Goal: Task Accomplishment & Management: Complete application form

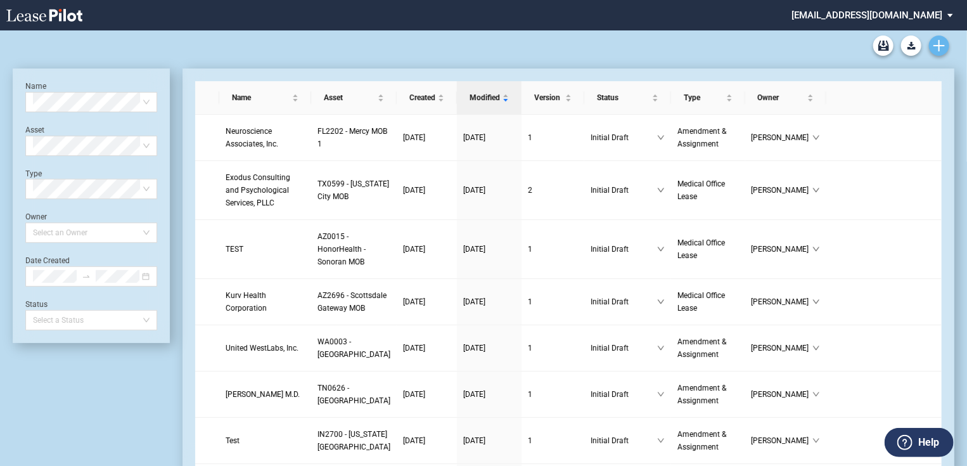
click at [937, 51] on link "Create new document" at bounding box center [939, 45] width 20 height 20
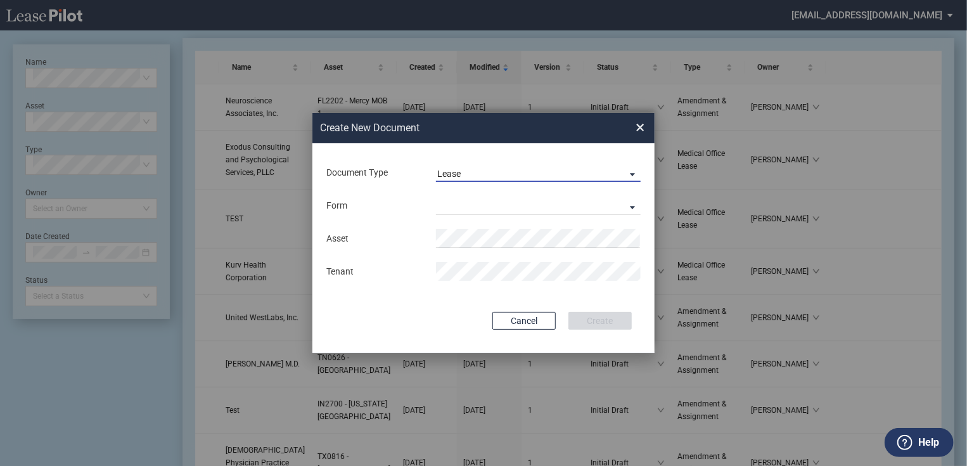
click at [459, 175] on div "Lease" at bounding box center [448, 173] width 23 height 10
click at [469, 167] on md-option "Lease" at bounding box center [539, 173] width 225 height 30
click at [470, 213] on md-select "Medical Office Lease Scottsdale Lease Louisville Lease 1370 Medical Place Lease…" at bounding box center [538, 205] width 205 height 19
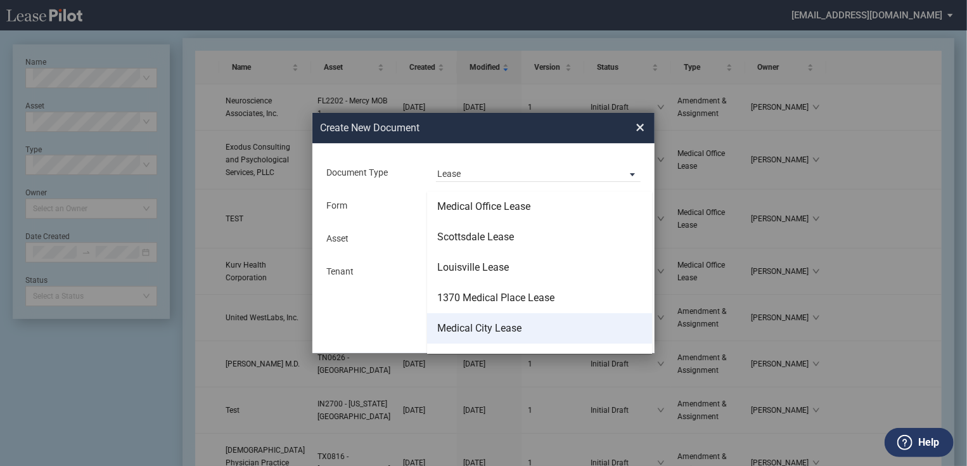
click at [476, 329] on div "Medical City Lease" at bounding box center [479, 328] width 84 height 14
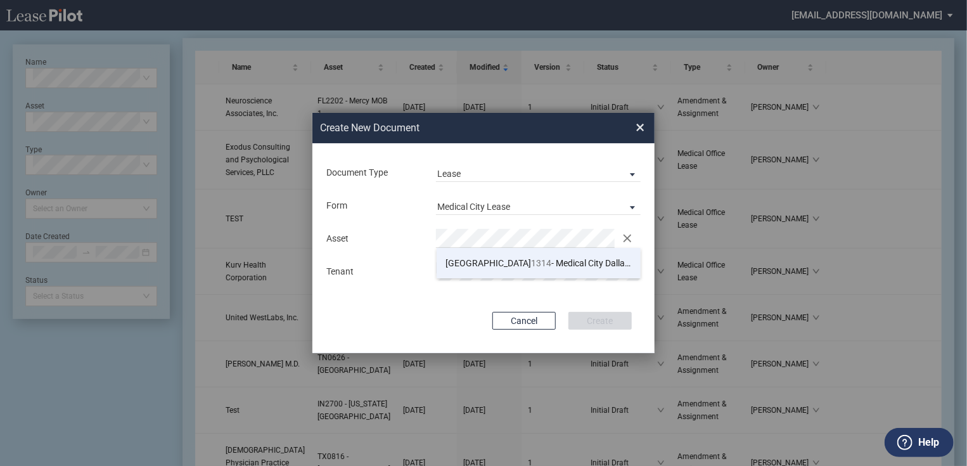
click at [502, 258] on span "TX 1314 - Medical City Dallas MOB A" at bounding box center [552, 263] width 213 height 10
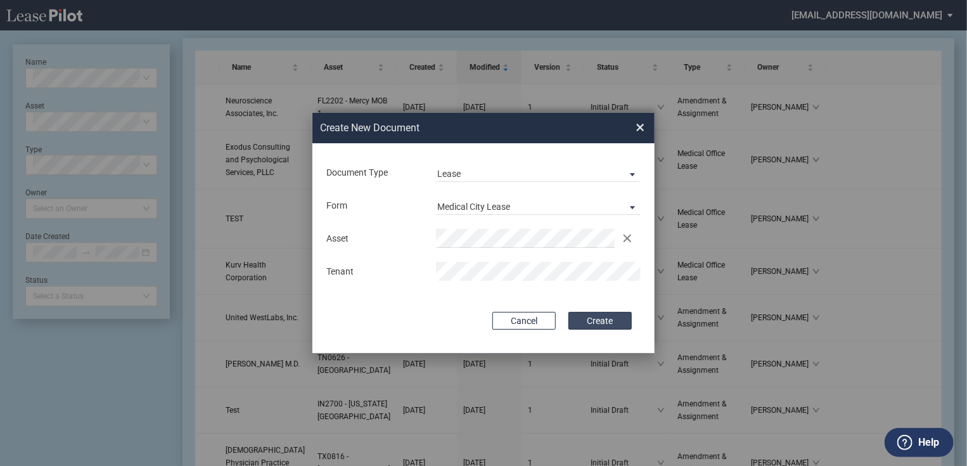
click at [597, 324] on button "Create" at bounding box center [599, 321] width 63 height 18
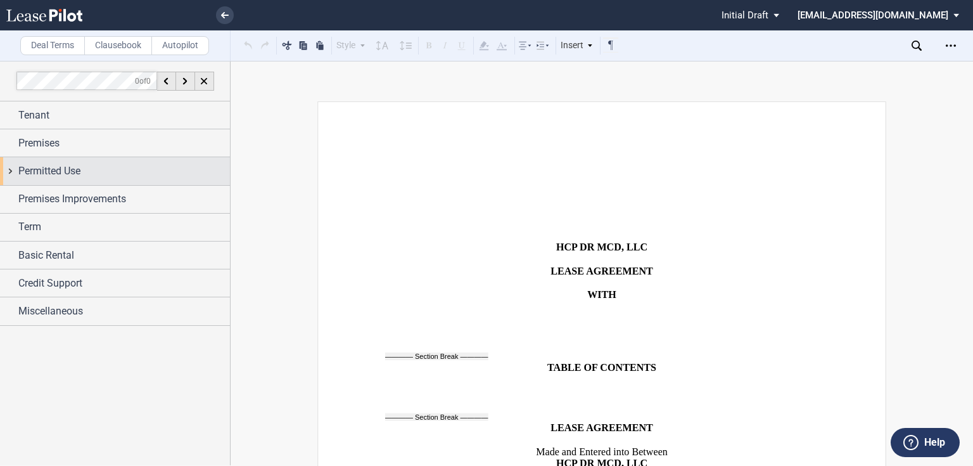
drag, startPoint x: 59, startPoint y: 151, endPoint x: 59, endPoint y: 173, distance: 22.2
click at [60, 151] on div "Premises" at bounding box center [115, 142] width 230 height 27
click at [61, 177] on div "Suites (1) Suite Suite Floor Suite Size Sf" at bounding box center [120, 259] width 205 height 177
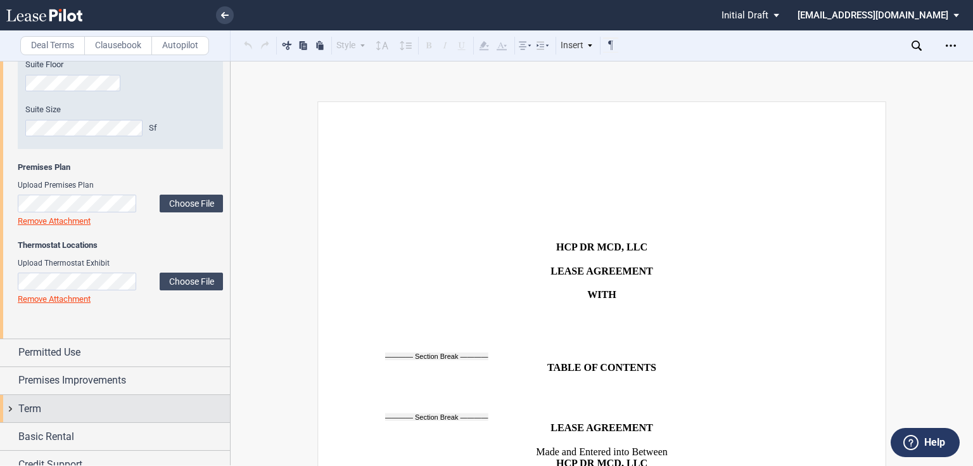
scroll to position [243, 0]
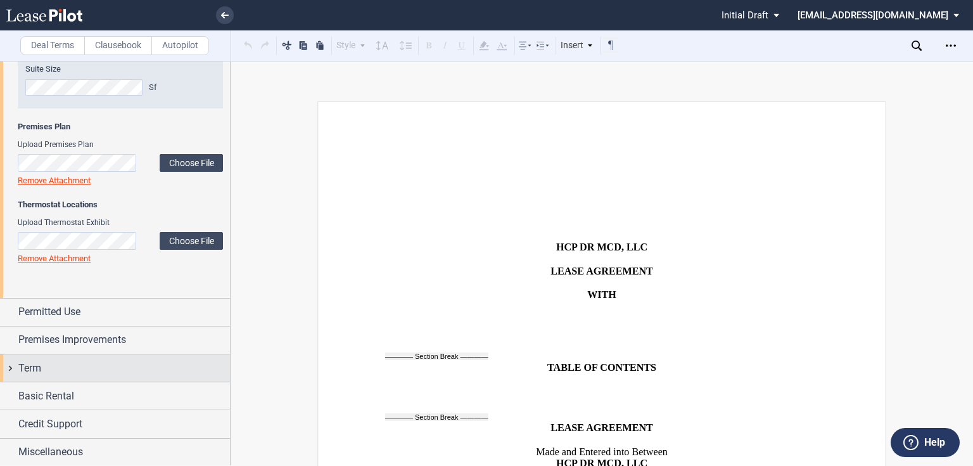
click at [27, 372] on span "Term" at bounding box center [29, 367] width 23 height 15
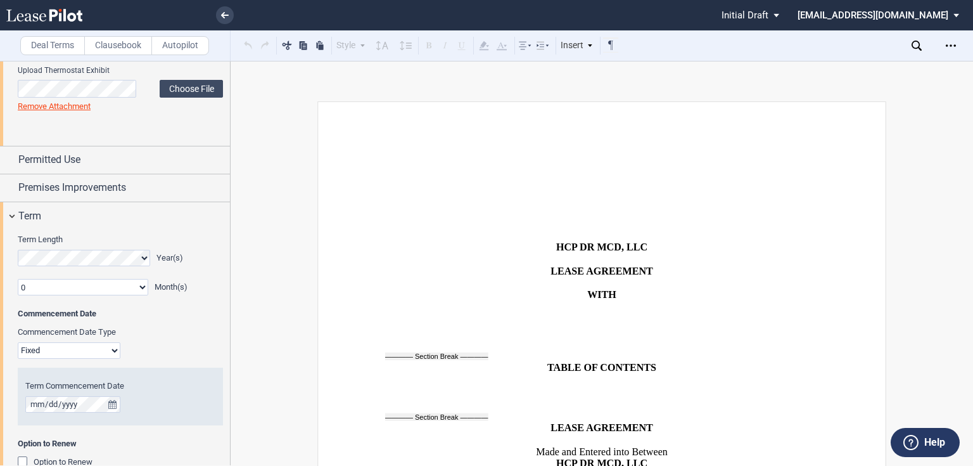
scroll to position [545, 0]
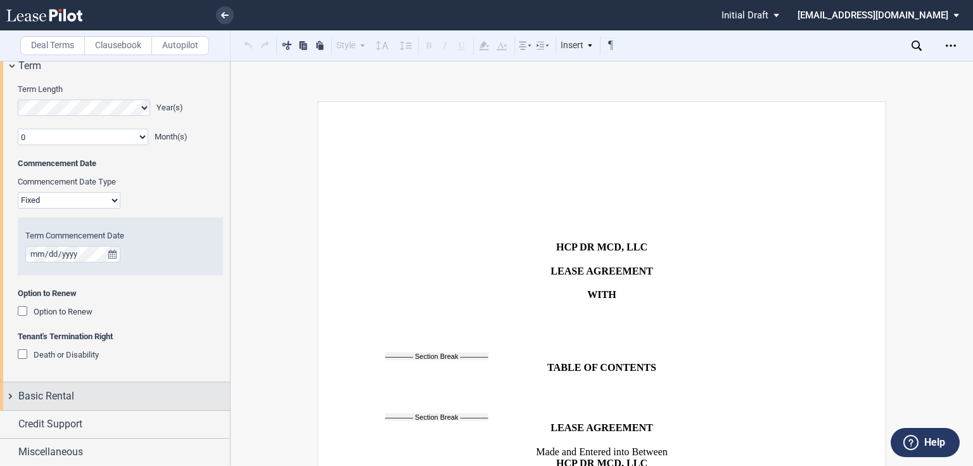
click at [54, 400] on span "Basic Rental" at bounding box center [46, 395] width 56 height 15
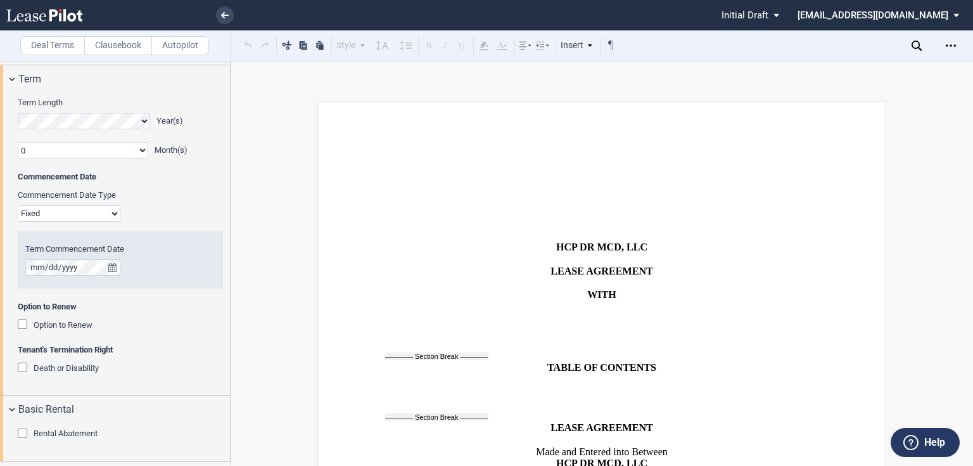
scroll to position [583, 0]
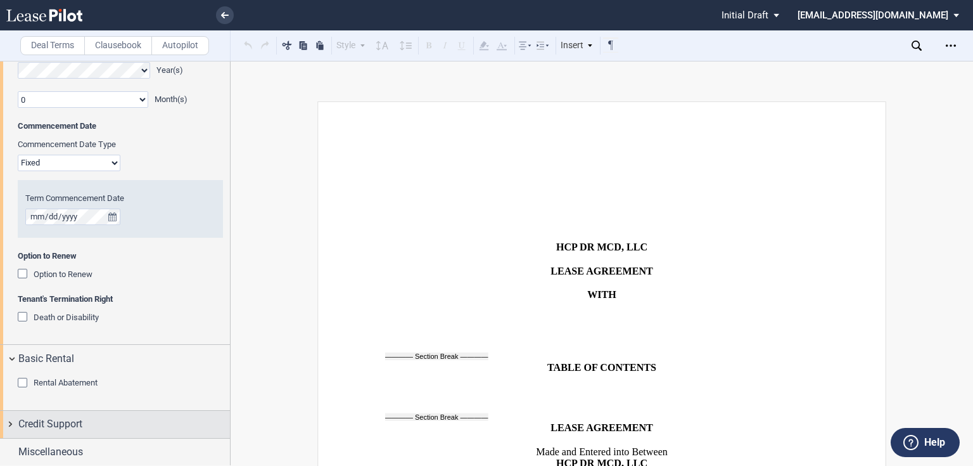
click at [55, 422] on span "Credit Support" at bounding box center [50, 423] width 64 height 15
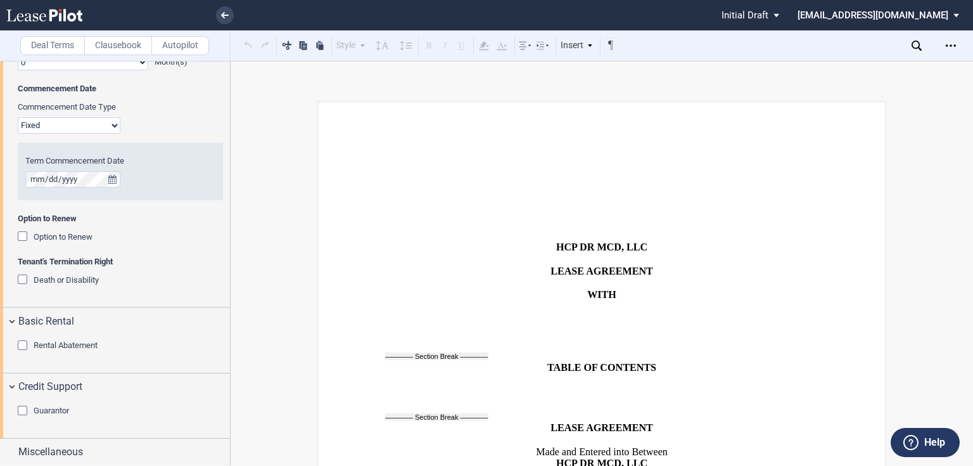
click at [28, 346] on div "Rental Abatement" at bounding box center [24, 346] width 13 height 13
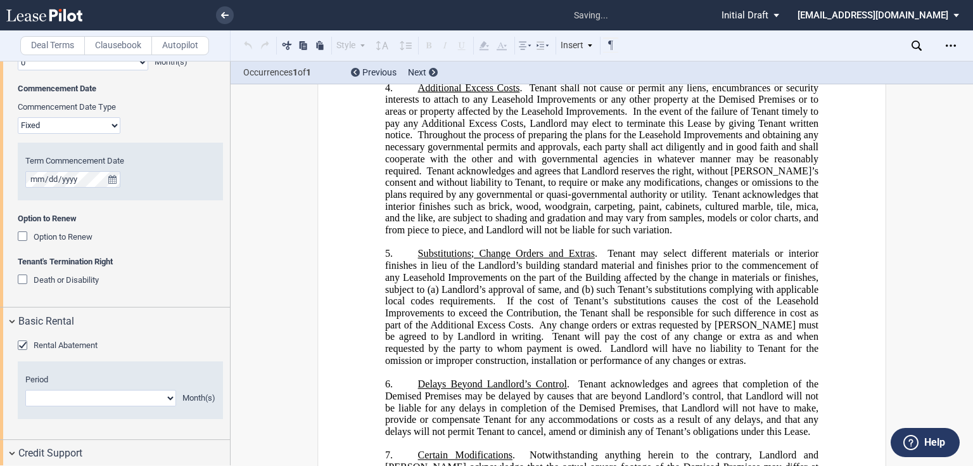
scroll to position [20527, 0]
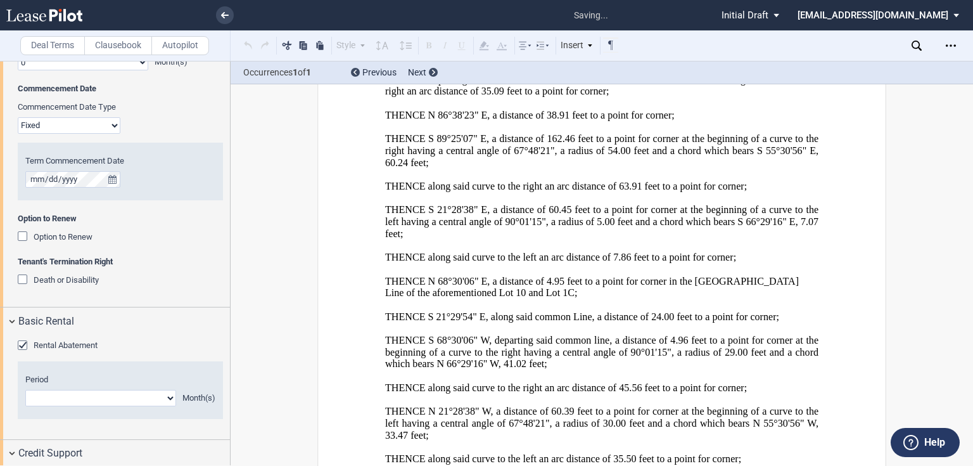
click at [25, 346] on div "Rental Abatement" at bounding box center [24, 346] width 13 height 13
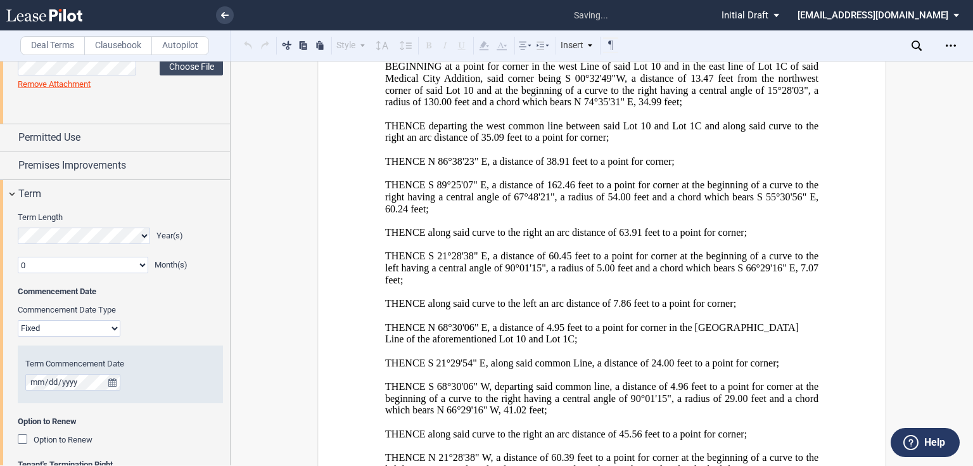
scroll to position [265, 0]
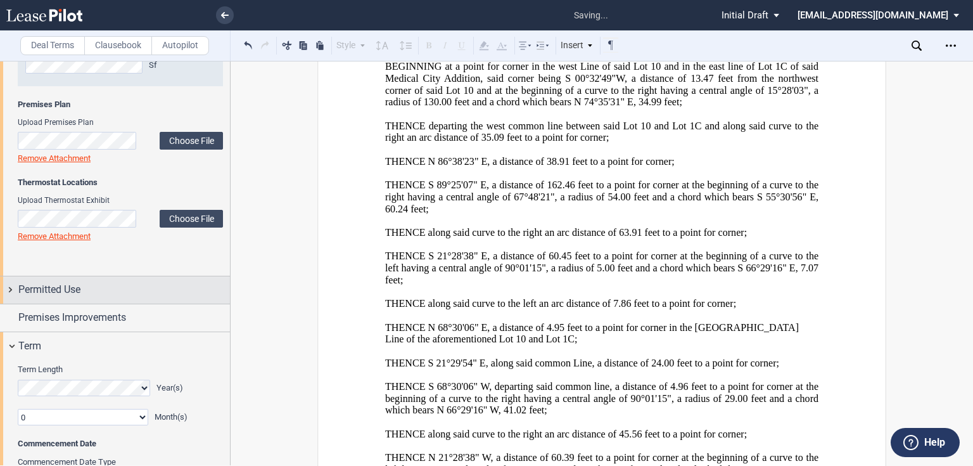
click at [94, 287] on div "Permitted Use" at bounding box center [124, 289] width 212 height 15
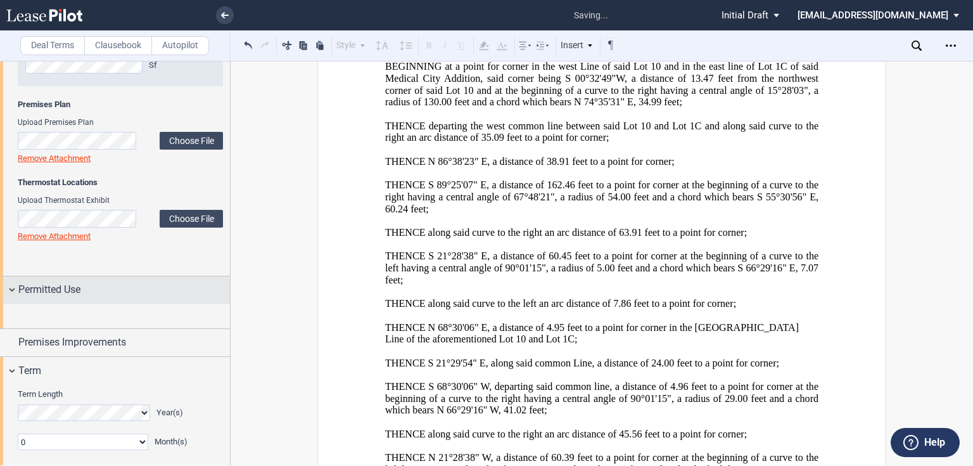
scroll to position [367, 0]
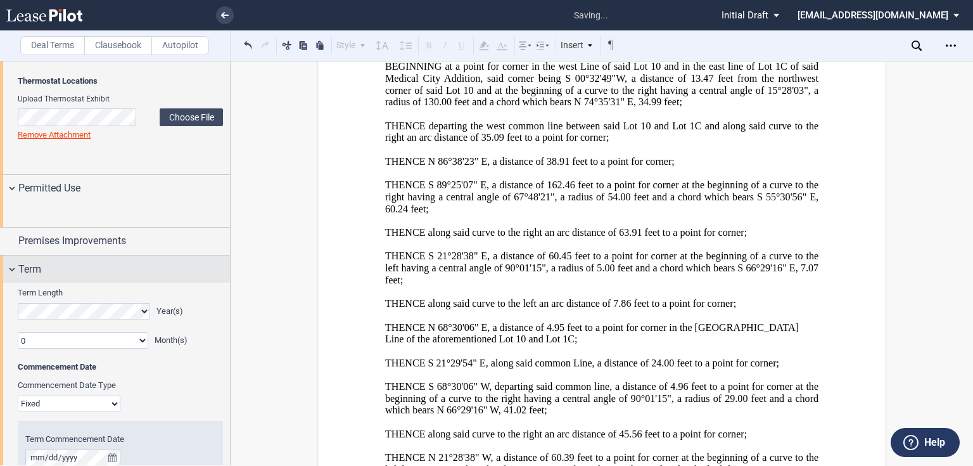
click at [88, 282] on div "Term" at bounding box center [115, 268] width 230 height 27
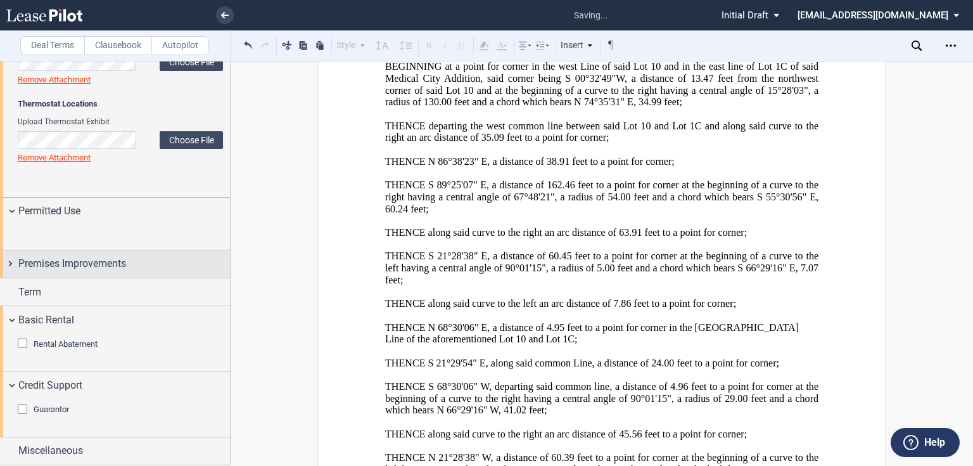
click at [93, 271] on span "Premises Improvements" at bounding box center [72, 263] width 108 height 15
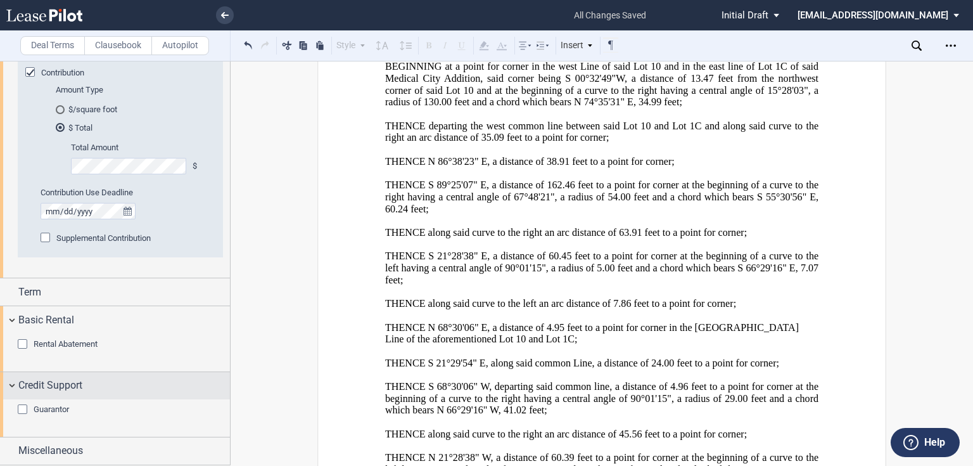
scroll to position [671, 0]
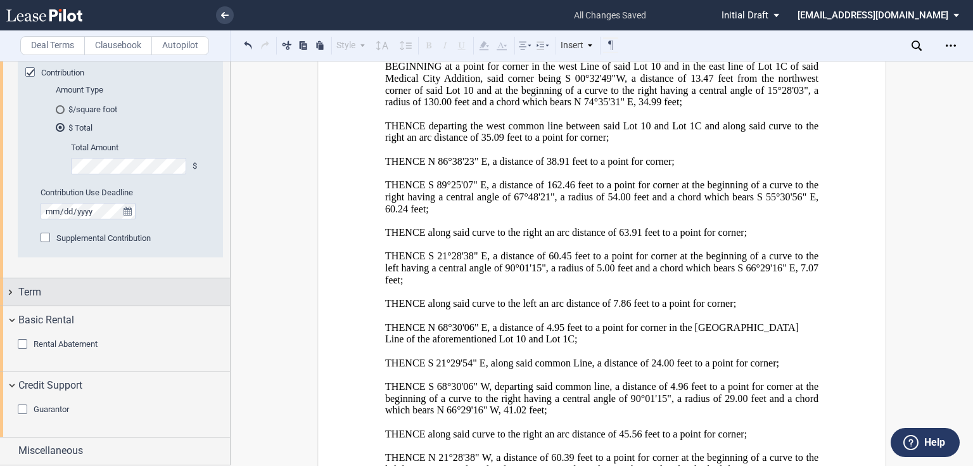
click at [83, 299] on div "Term" at bounding box center [124, 291] width 212 height 15
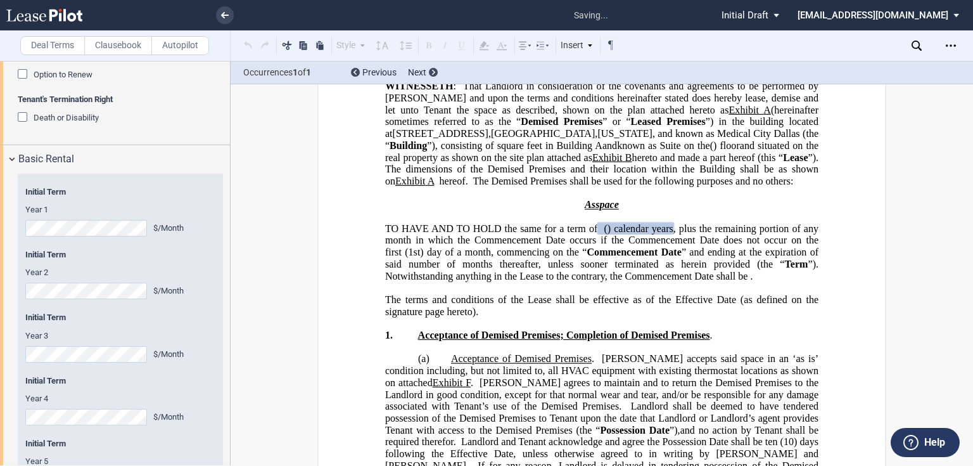
scroll to position [1177, 0]
